Goal: Find specific page/section

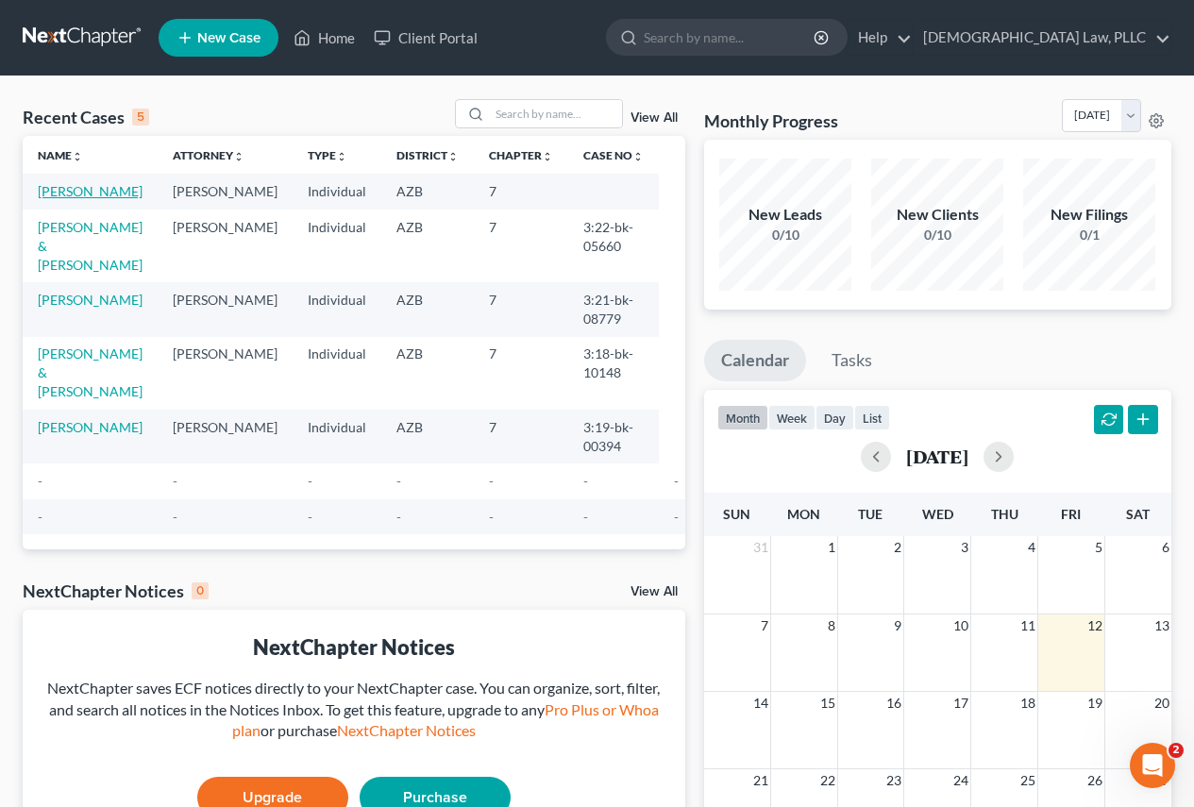
click at [70, 194] on link "[PERSON_NAME]" at bounding box center [90, 191] width 105 height 16
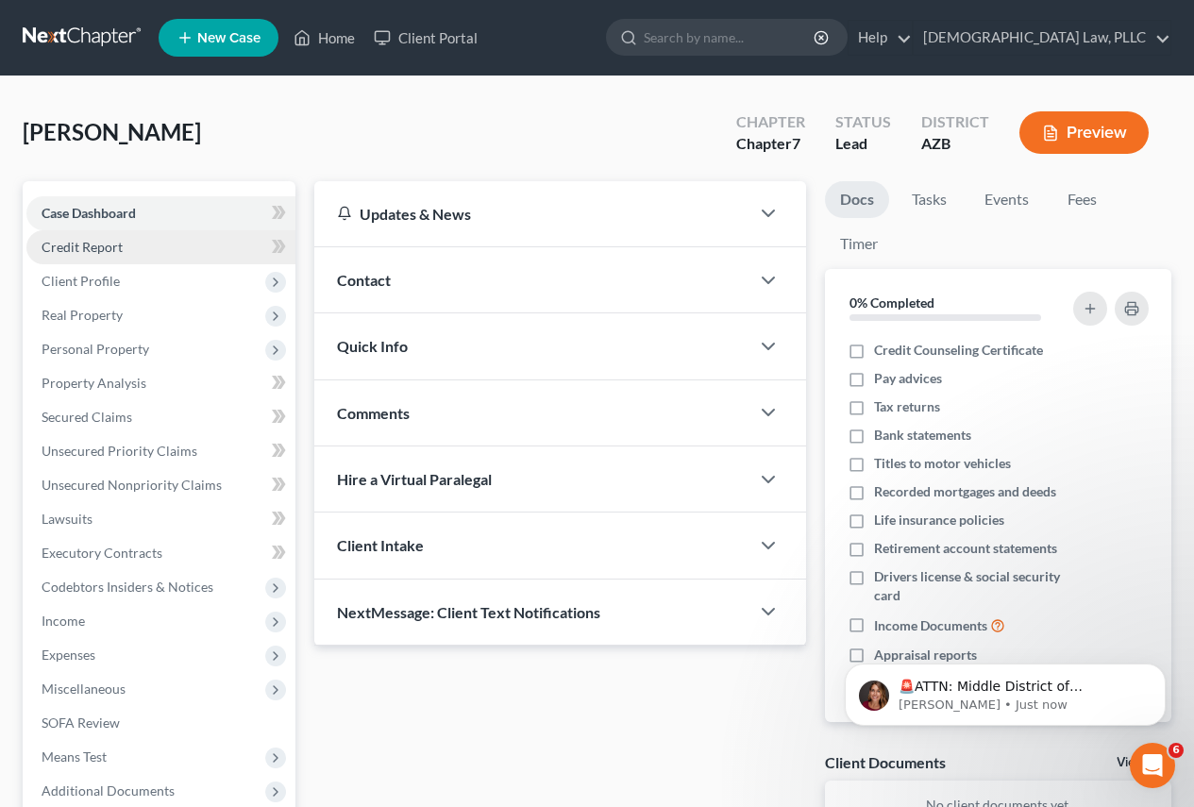
click at [195, 244] on link "Credit Report" at bounding box center [160, 247] width 269 height 34
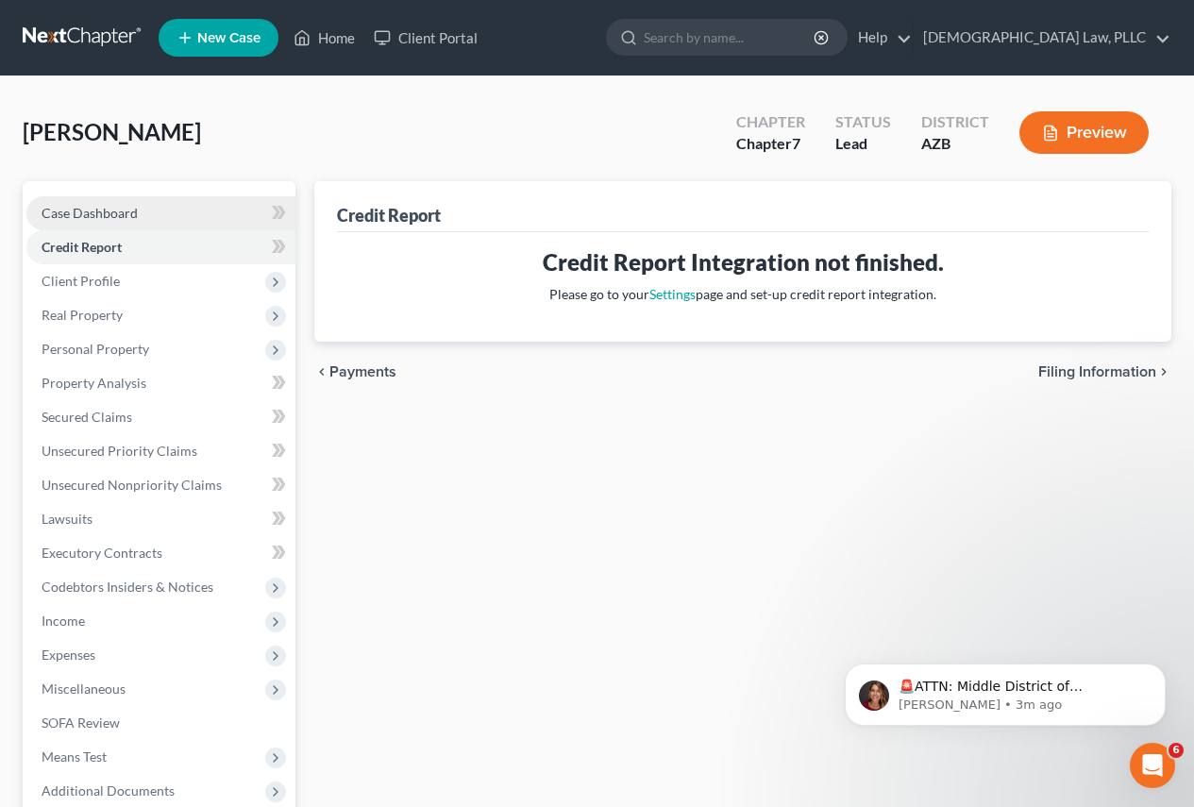
click at [162, 215] on link "Case Dashboard" at bounding box center [160, 213] width 269 height 34
